Goal: Check status: Check status

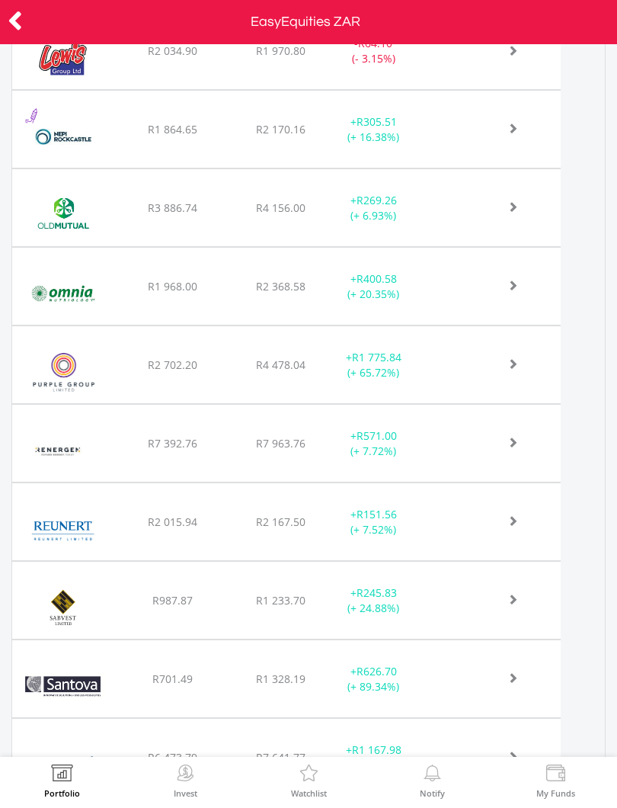
scroll to position [1750, 0]
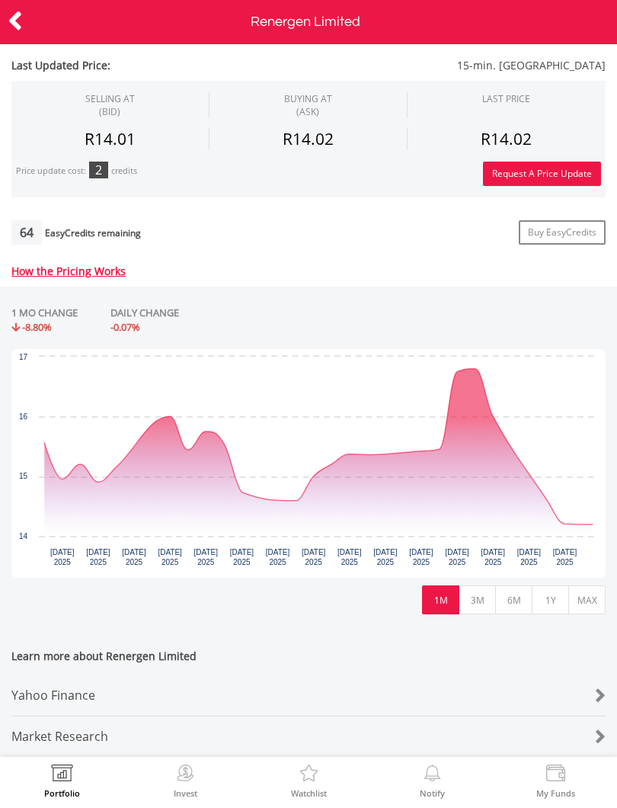
scroll to position [478, 0]
click at [10, 21] on icon at bounding box center [15, 21] width 15 height 30
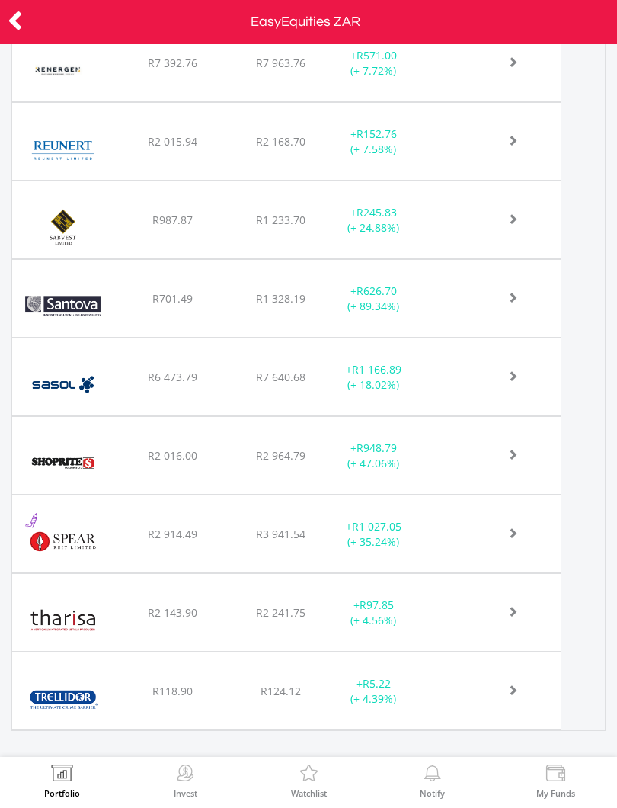
scroll to position [2129, 0]
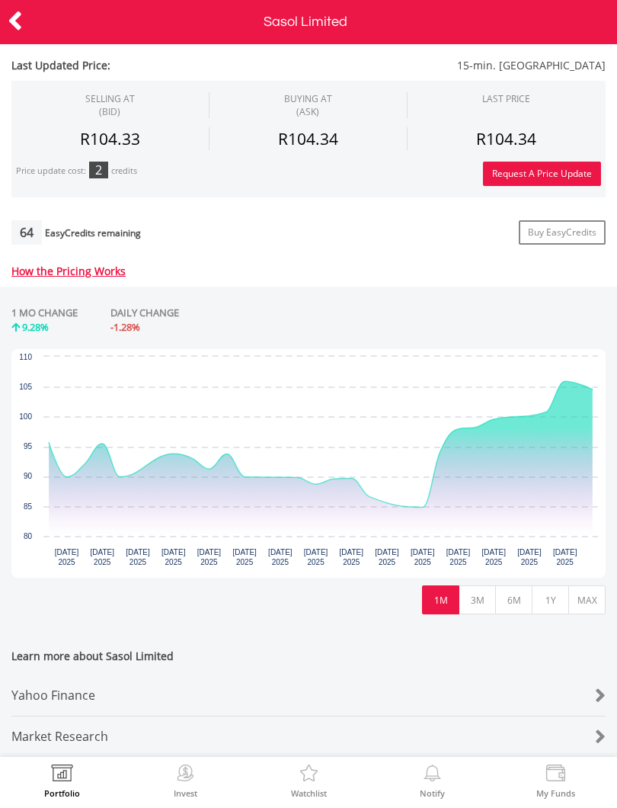
click at [605, 482] on rect "Interactive chart" at bounding box center [308, 463] width 594 height 229
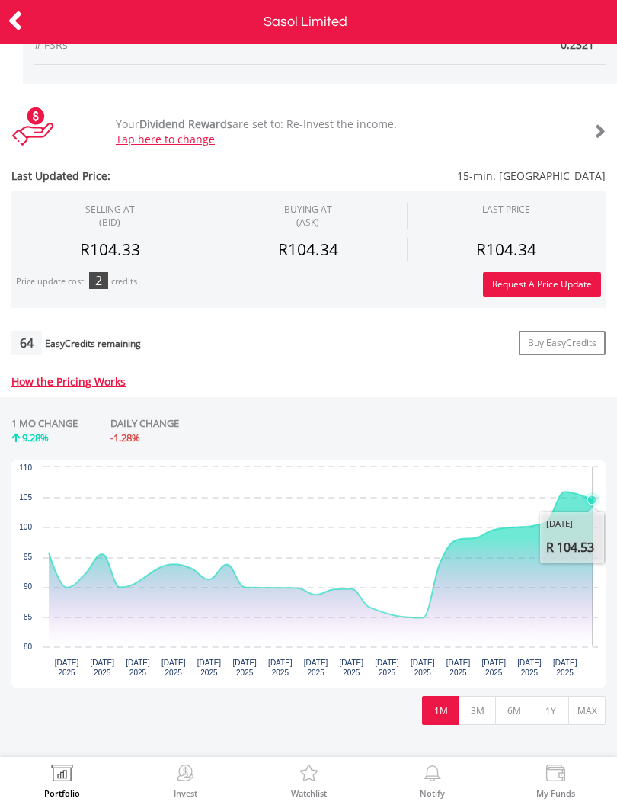
scroll to position [364, 0]
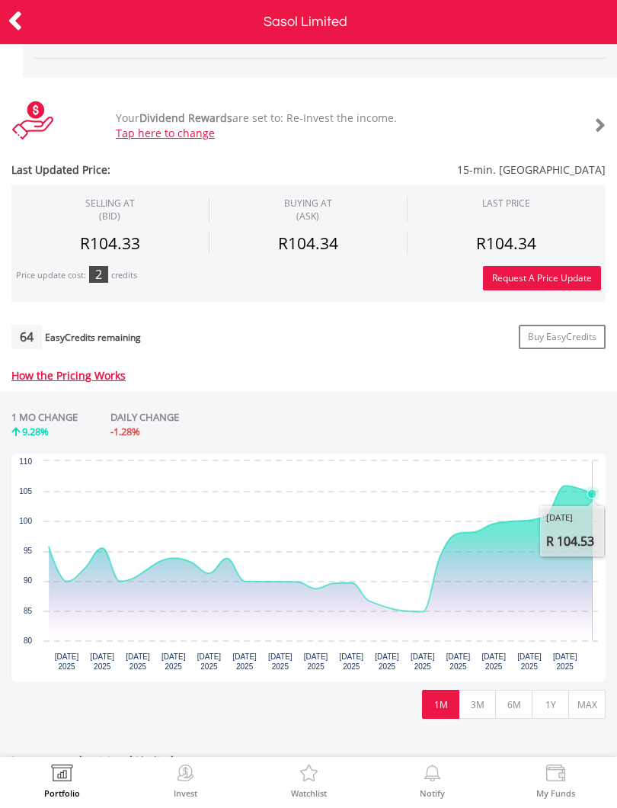
click at [20, 27] on icon at bounding box center [15, 21] width 15 height 30
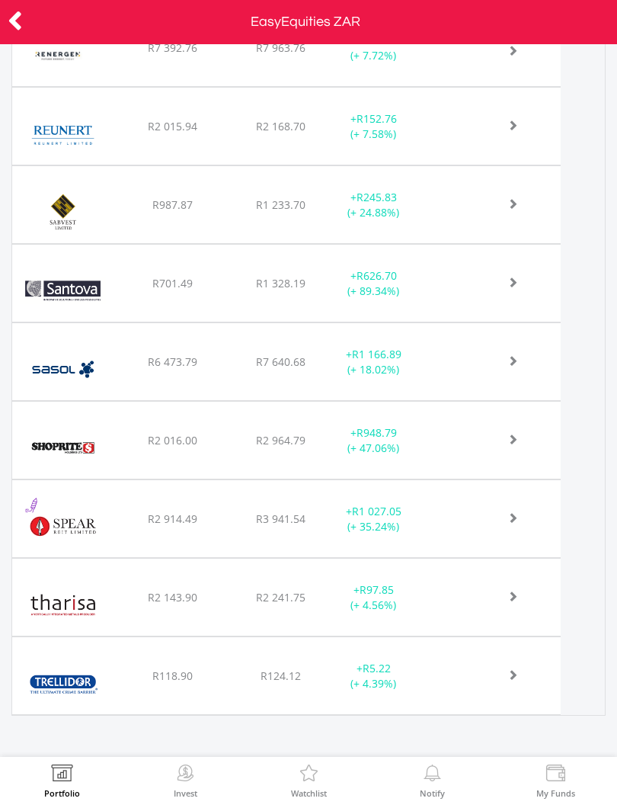
scroll to position [2143, 0]
click at [187, 771] on img at bounding box center [186, 774] width 24 height 21
